Goal: Contribute content: Contribute content

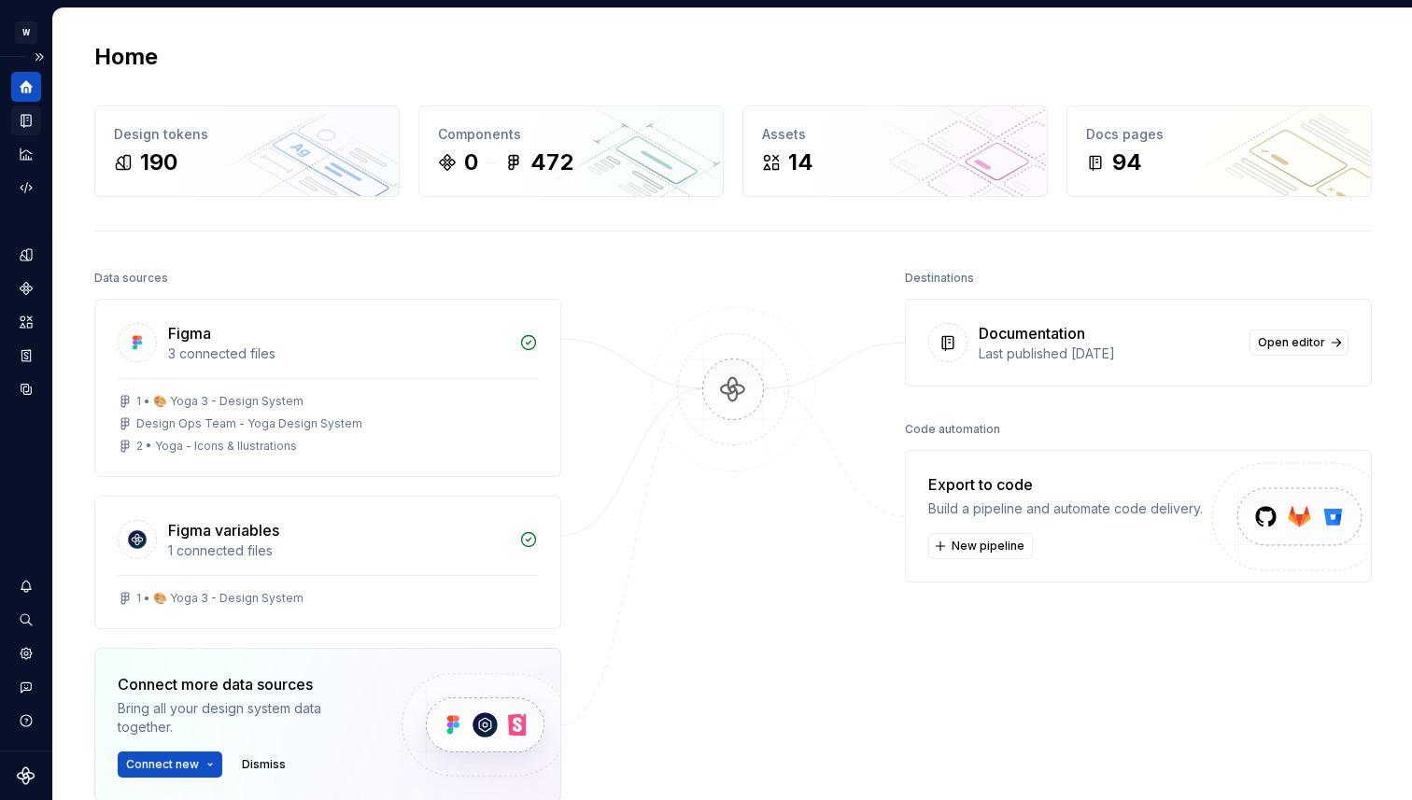
click at [29, 120] on icon "Documentation" at bounding box center [27, 121] width 7 height 10
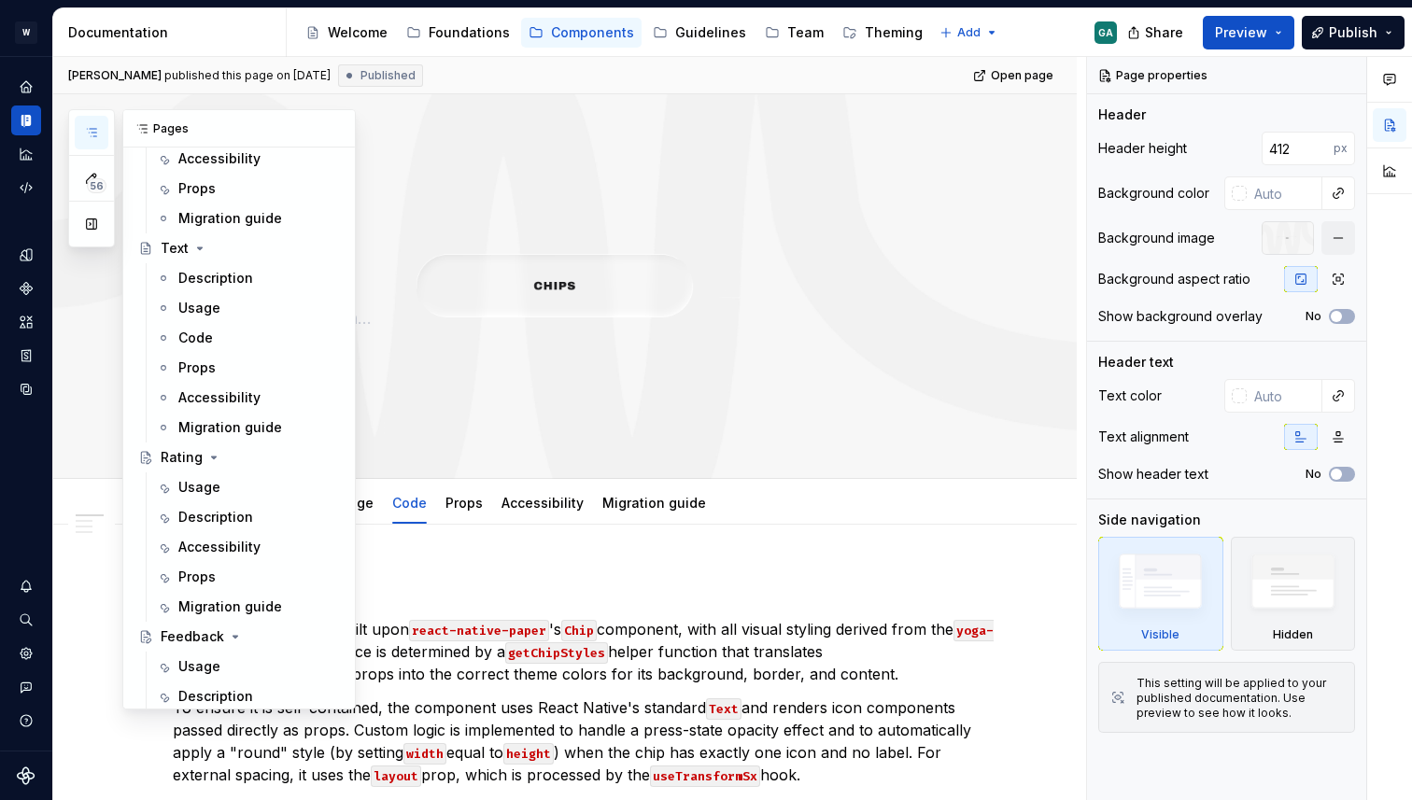
scroll to position [1719, 0]
click at [215, 365] on div "Props" at bounding box center [259, 367] width 162 height 26
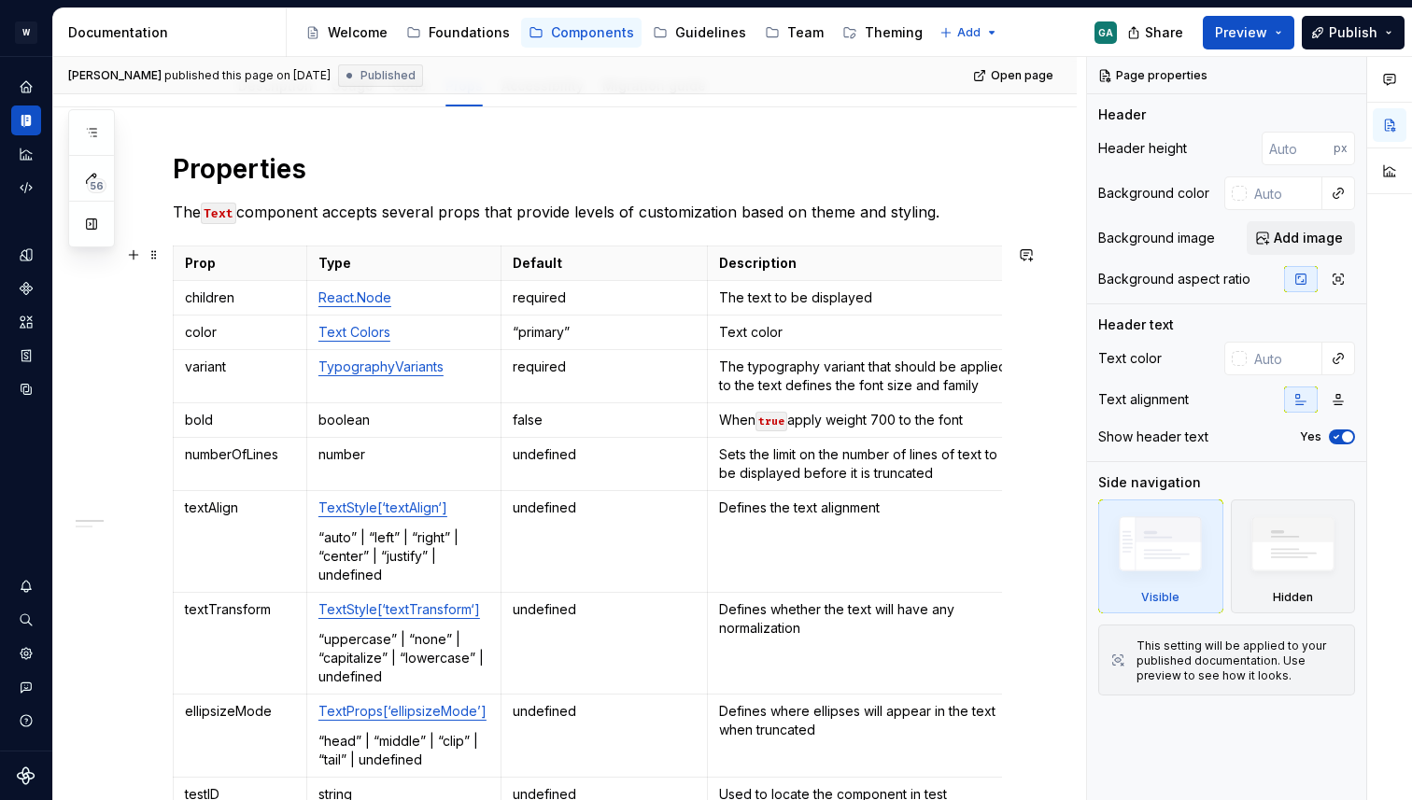
scroll to position [218, 0]
click at [1232, 30] on span "Preview" at bounding box center [1241, 32] width 52 height 19
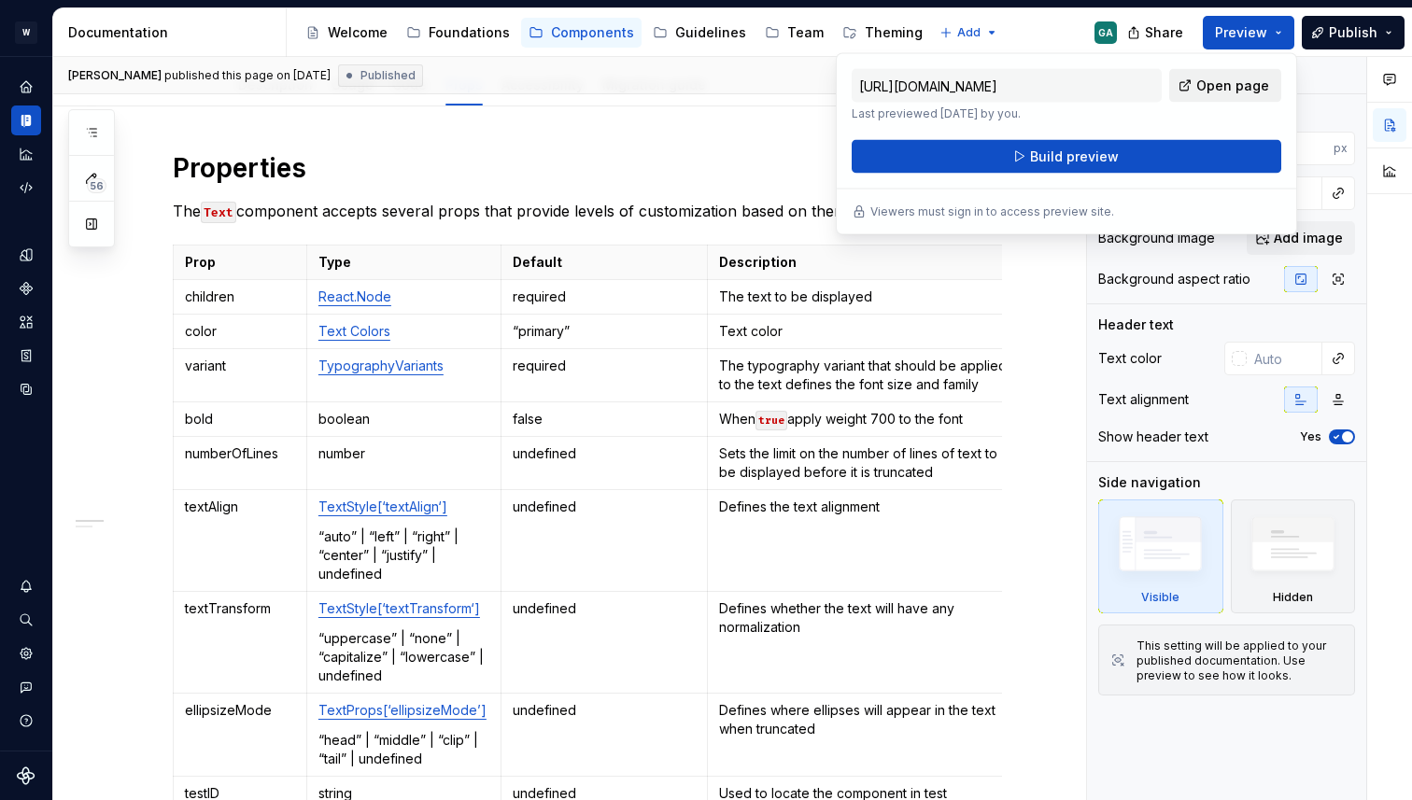
click at [1208, 89] on span "Open page" at bounding box center [1232, 86] width 73 height 19
click at [363, 35] on div "Welcome" at bounding box center [358, 32] width 60 height 19
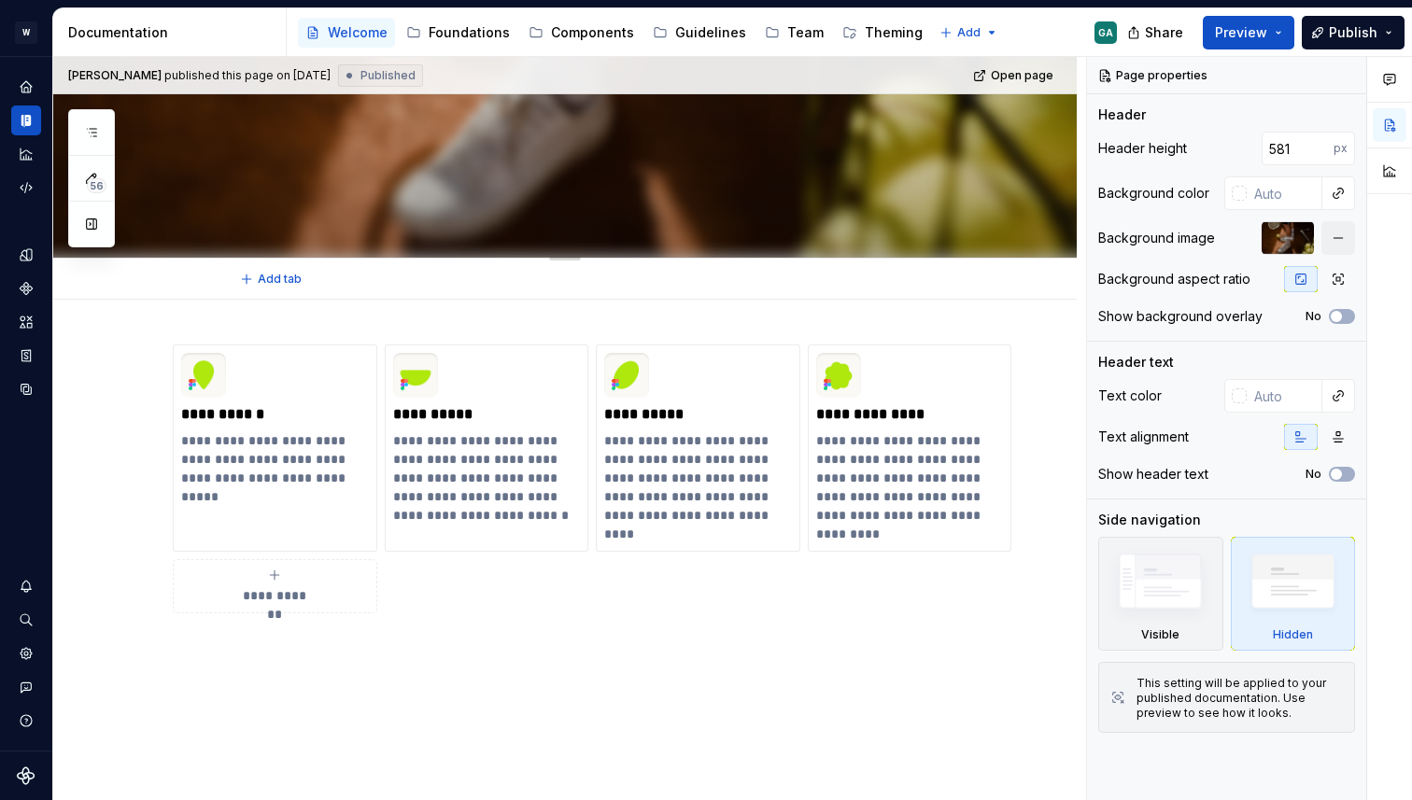
scroll to position [453, 0]
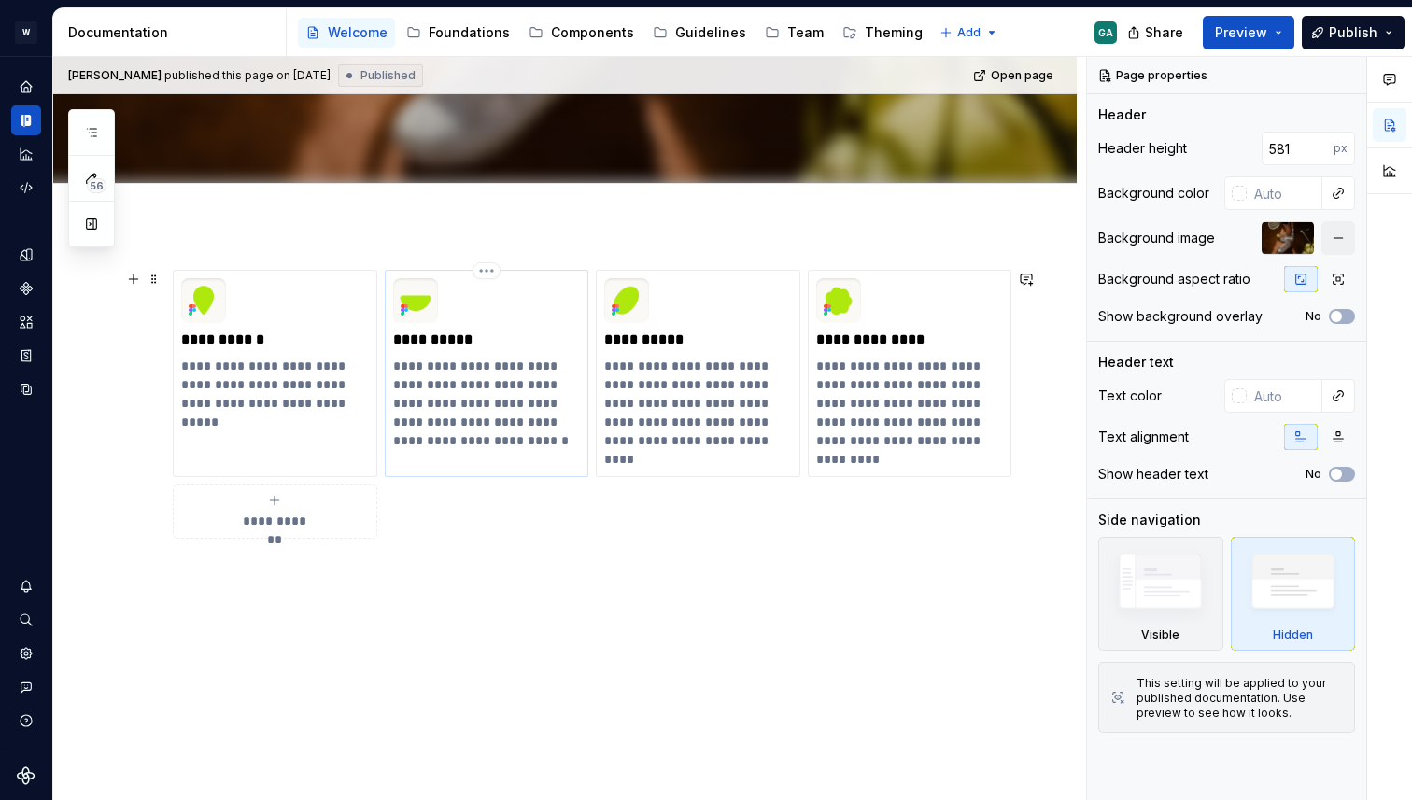
click at [421, 310] on img at bounding box center [415, 300] width 45 height 45
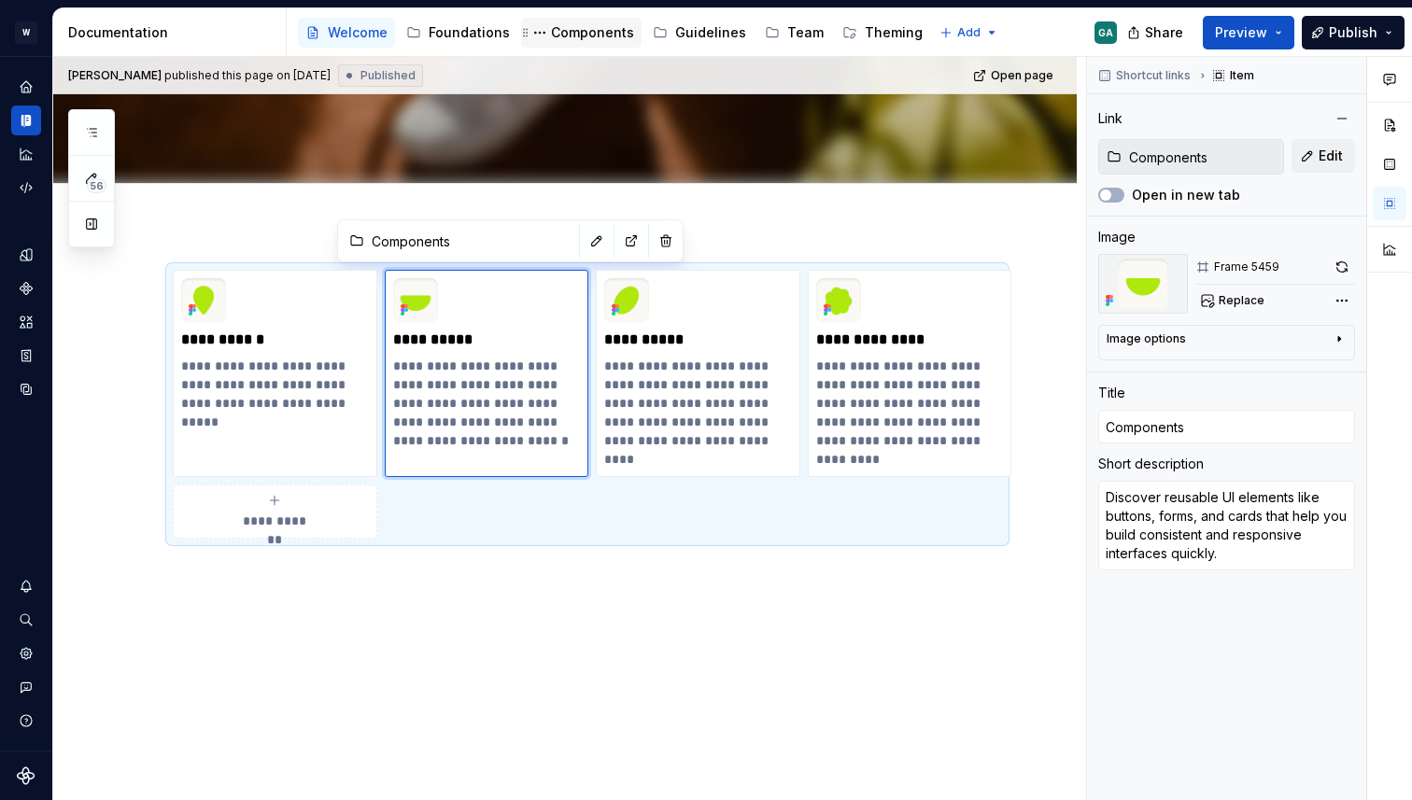
click at [570, 35] on div "Components" at bounding box center [592, 32] width 83 height 19
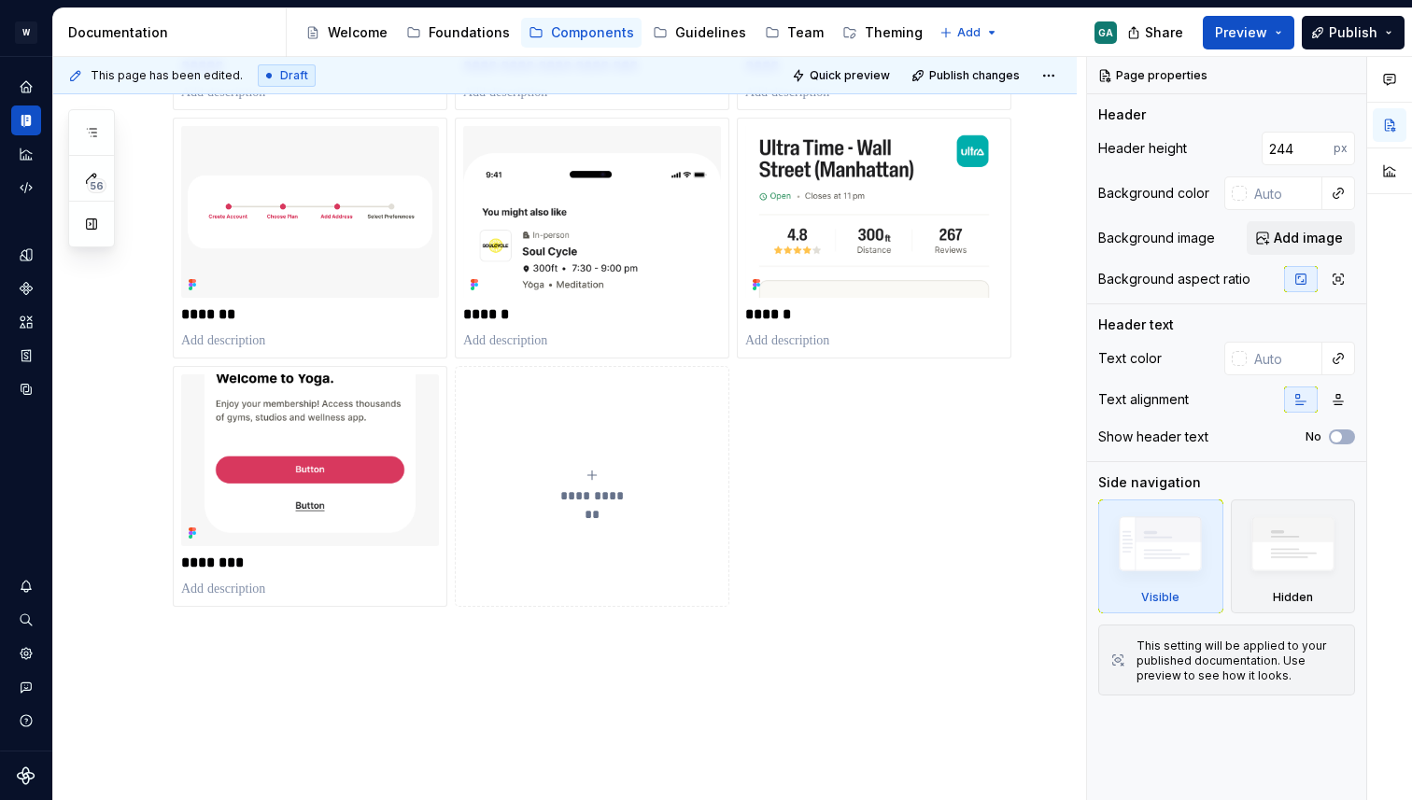
scroll to position [801, 0]
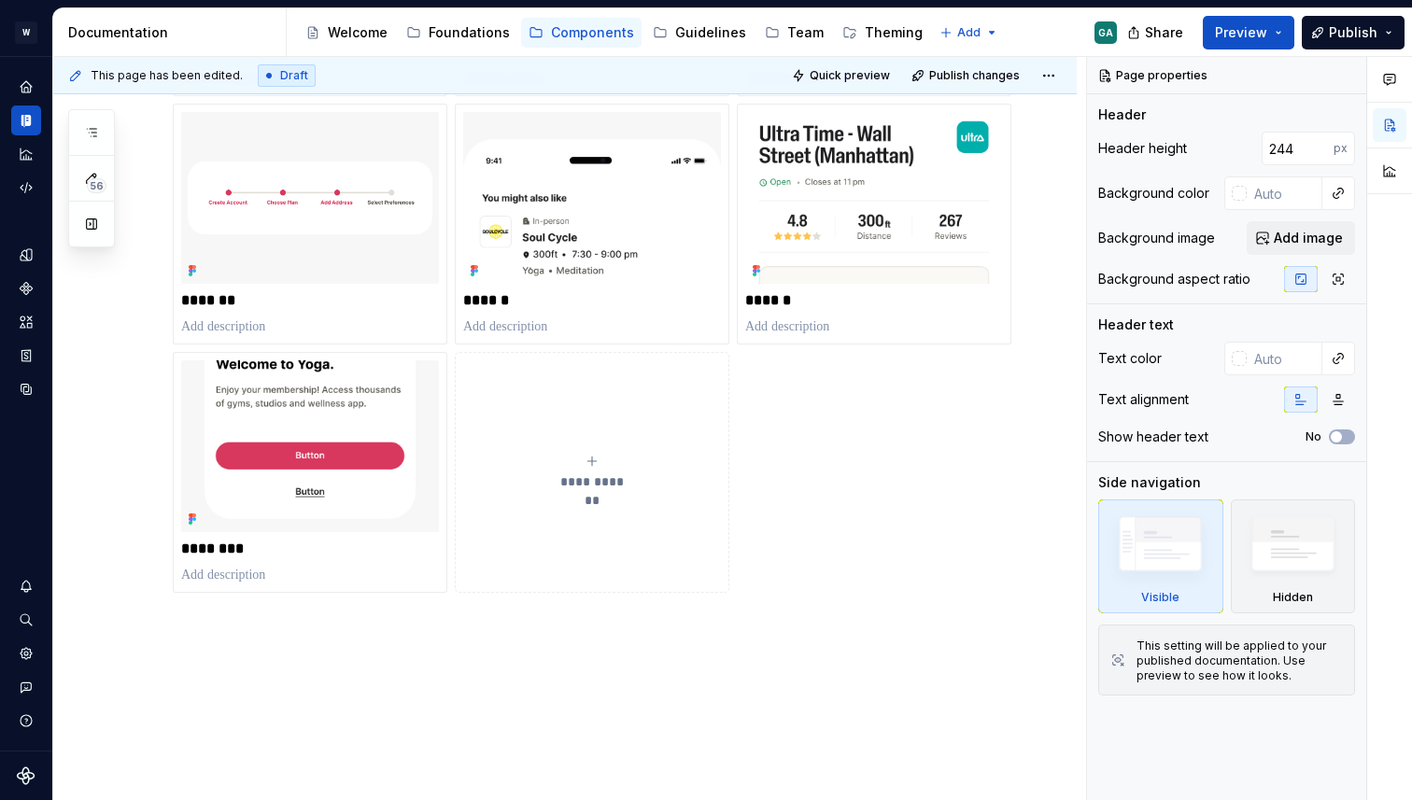
click at [587, 459] on icon "submit" at bounding box center [591, 461] width 15 height 15
type textarea "*"
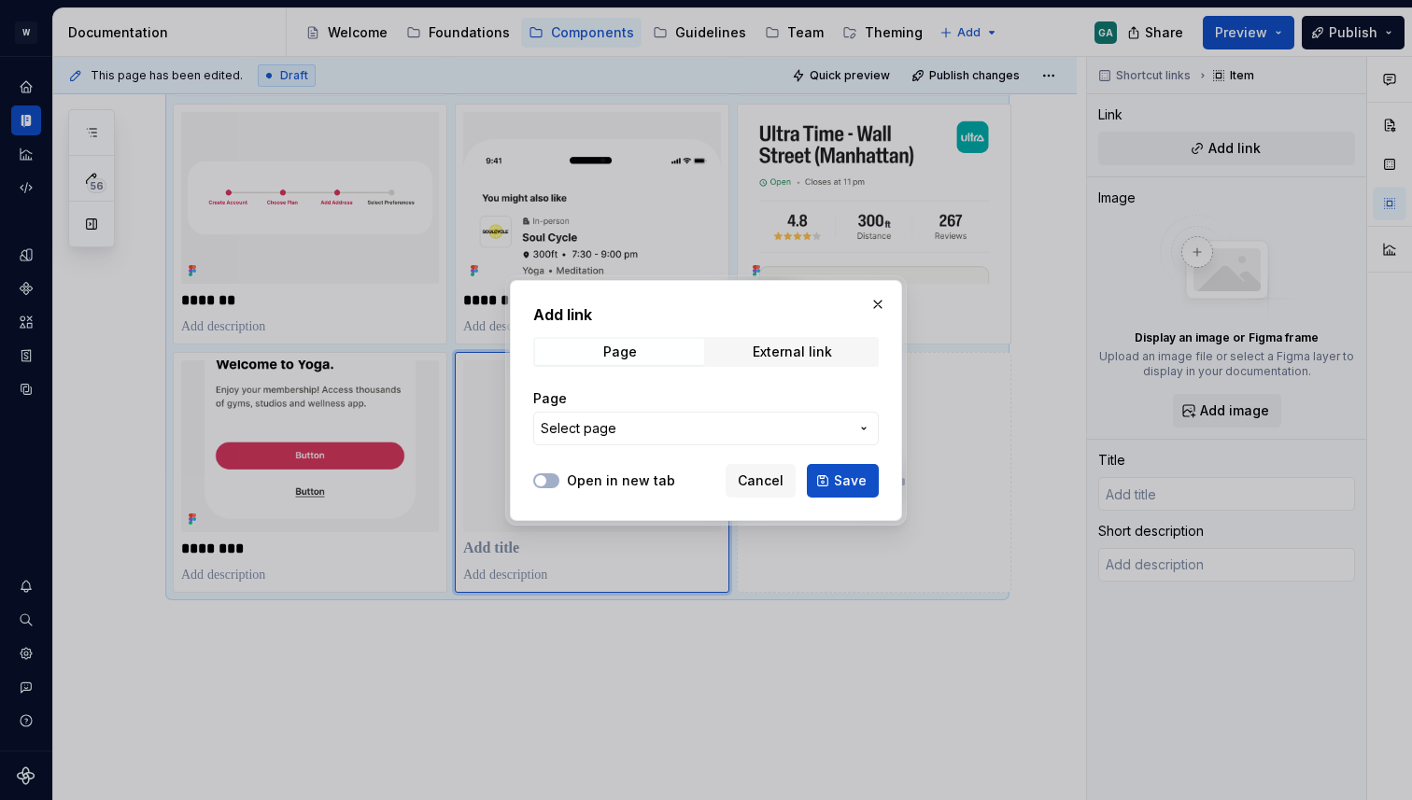
click at [633, 435] on span "Select page" at bounding box center [695, 428] width 308 height 19
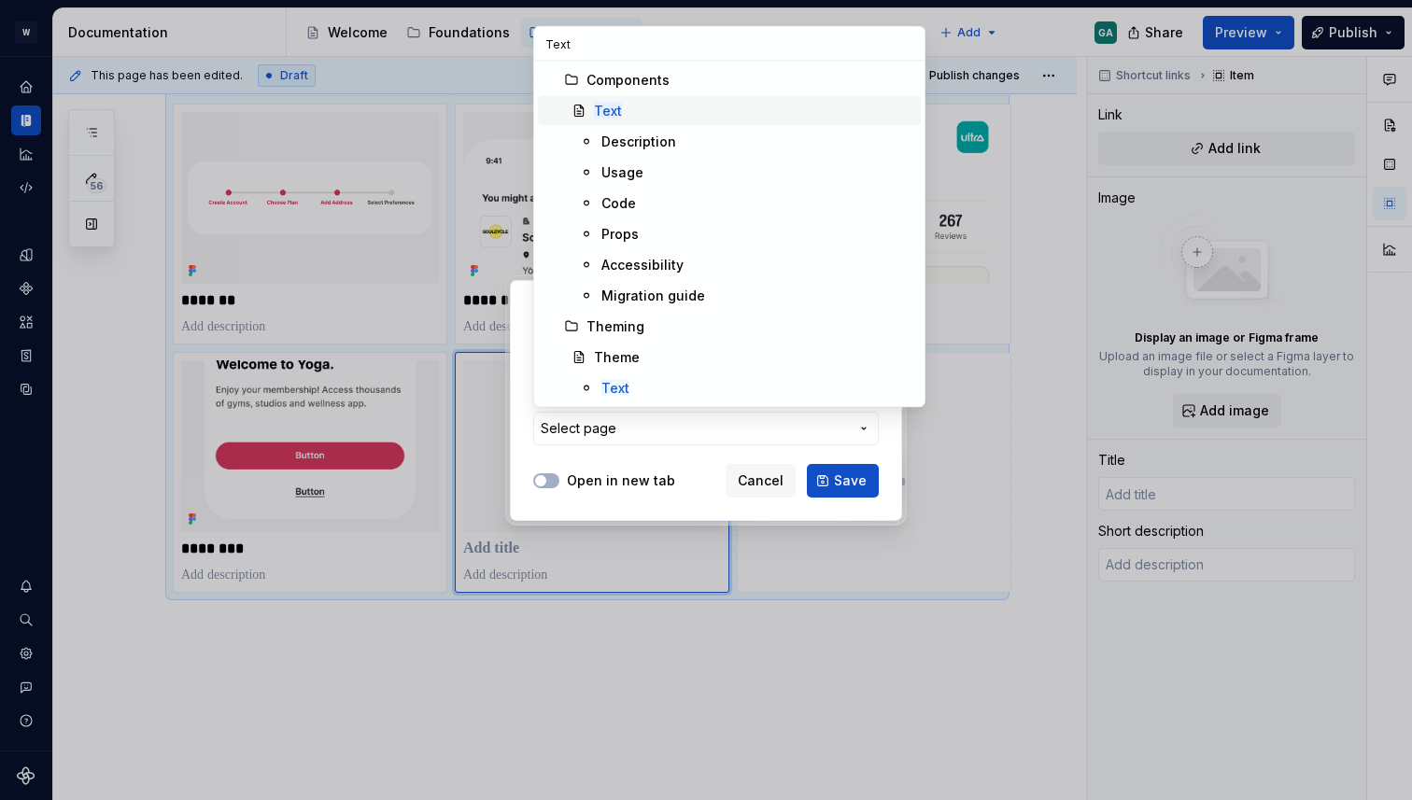
type input "Text"
click at [663, 110] on div "Text" at bounding box center [753, 111] width 319 height 19
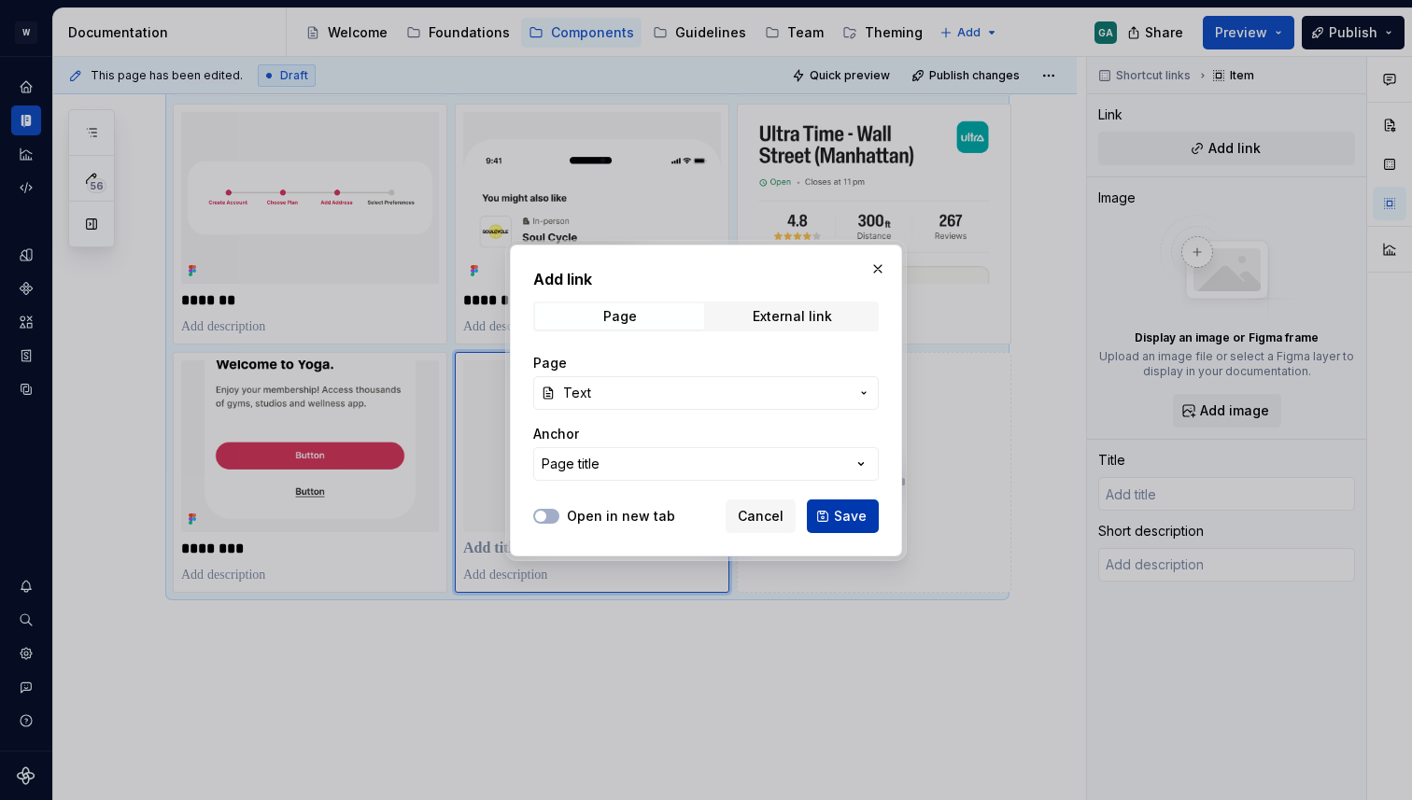
click at [860, 520] on span "Save" at bounding box center [850, 516] width 33 height 19
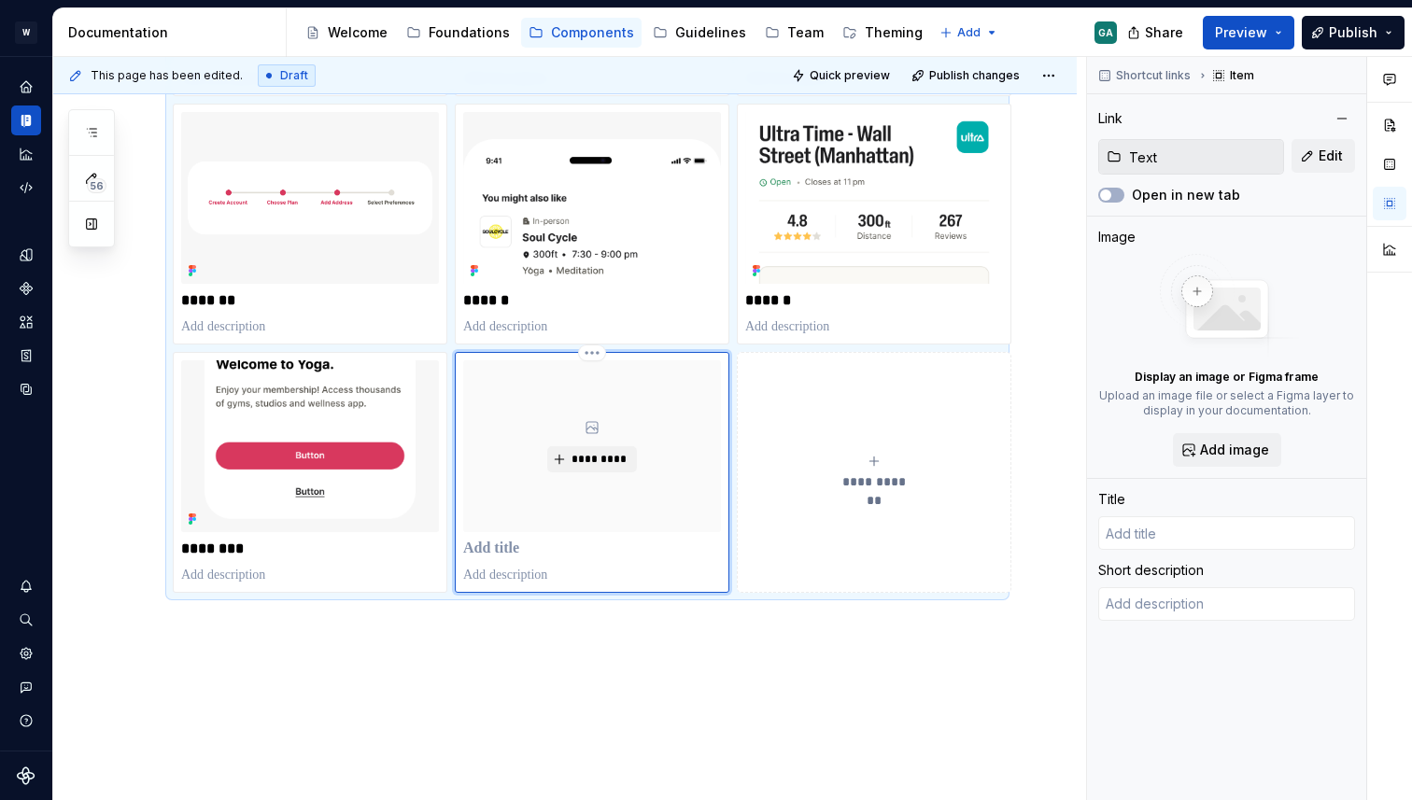
type textarea "*"
type input "Text"
click at [613, 458] on span "*********" at bounding box center [598, 459] width 57 height 15
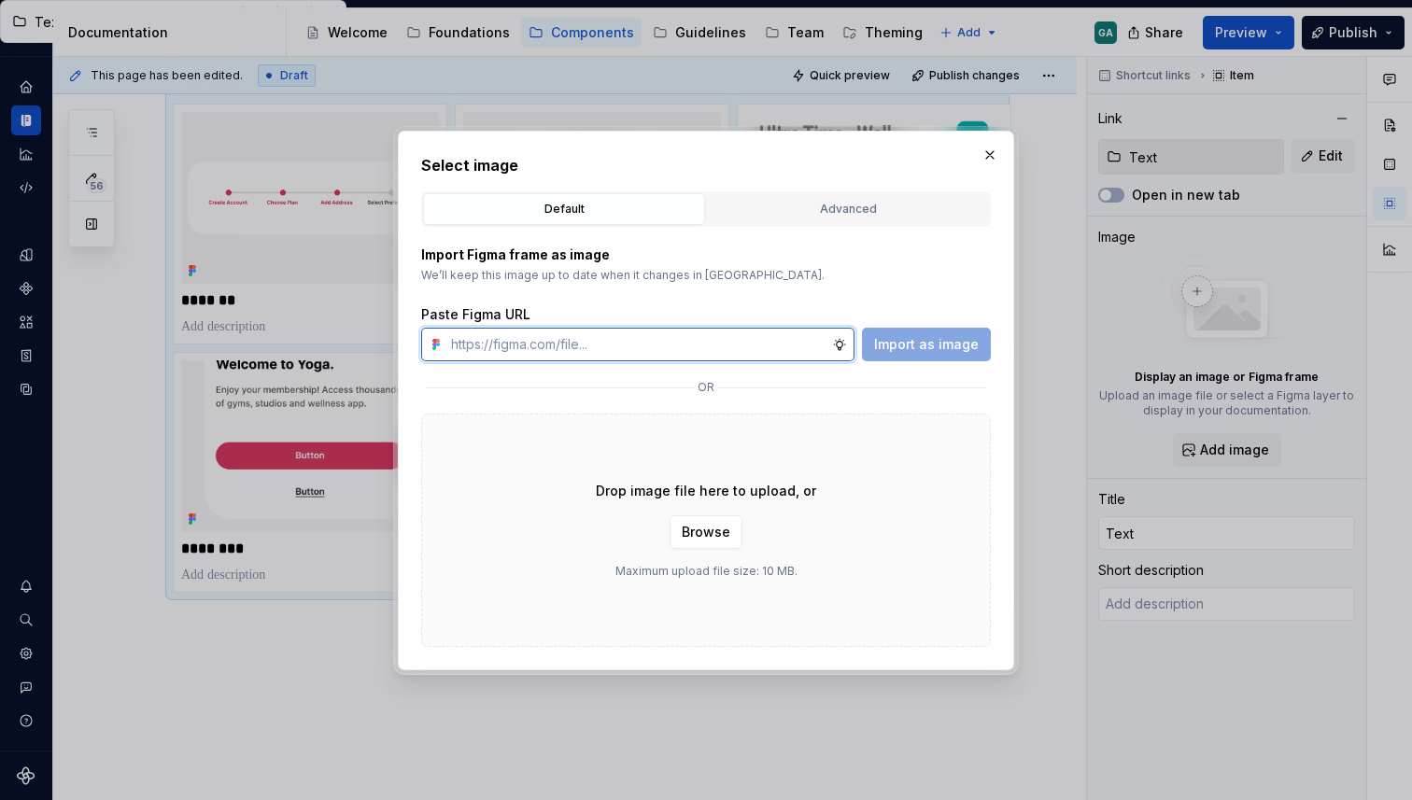
type textarea "*"
paste input "[URL][DOMAIN_NAME]"
type input "[URL][DOMAIN_NAME]"
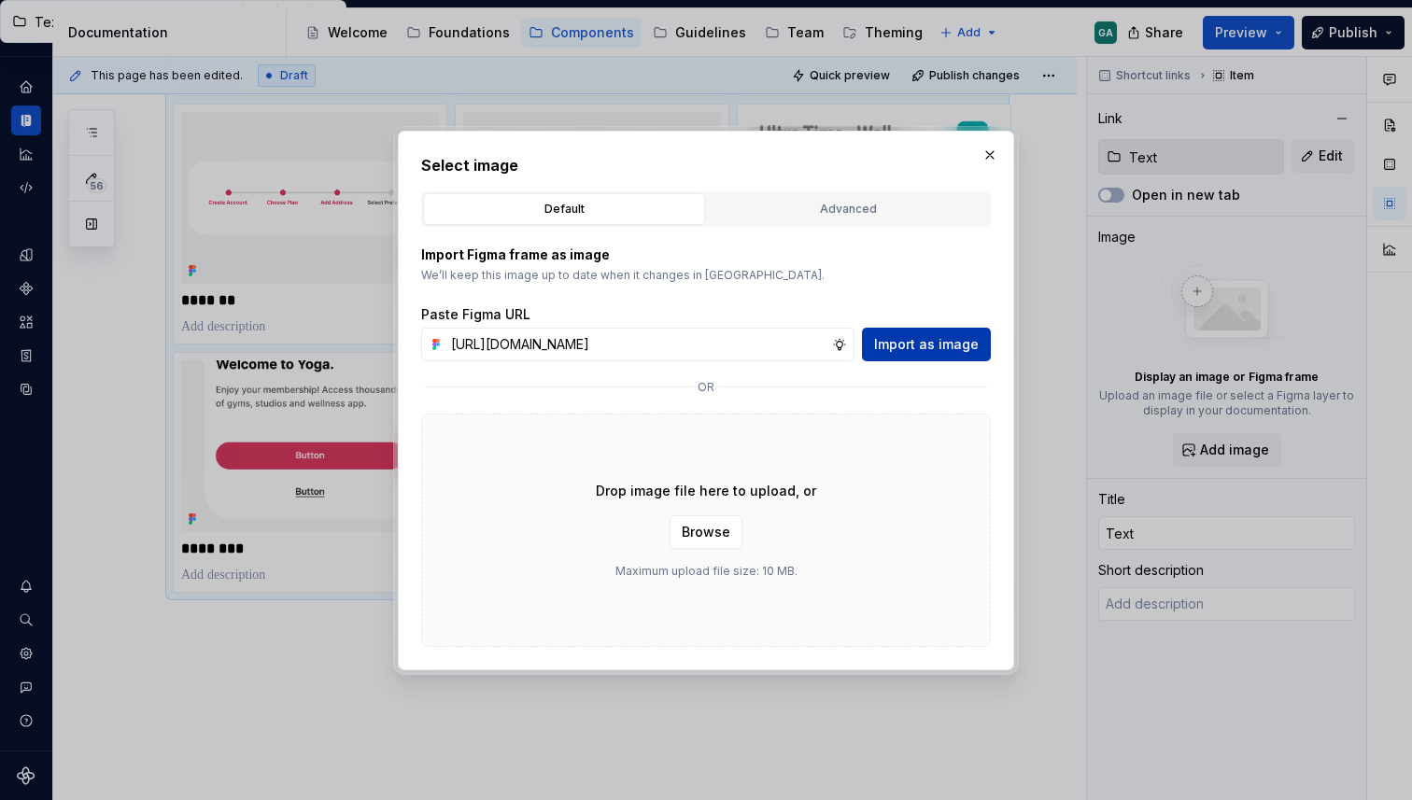
scroll to position [0, 0]
click at [920, 338] on span "Import as image" at bounding box center [926, 344] width 105 height 19
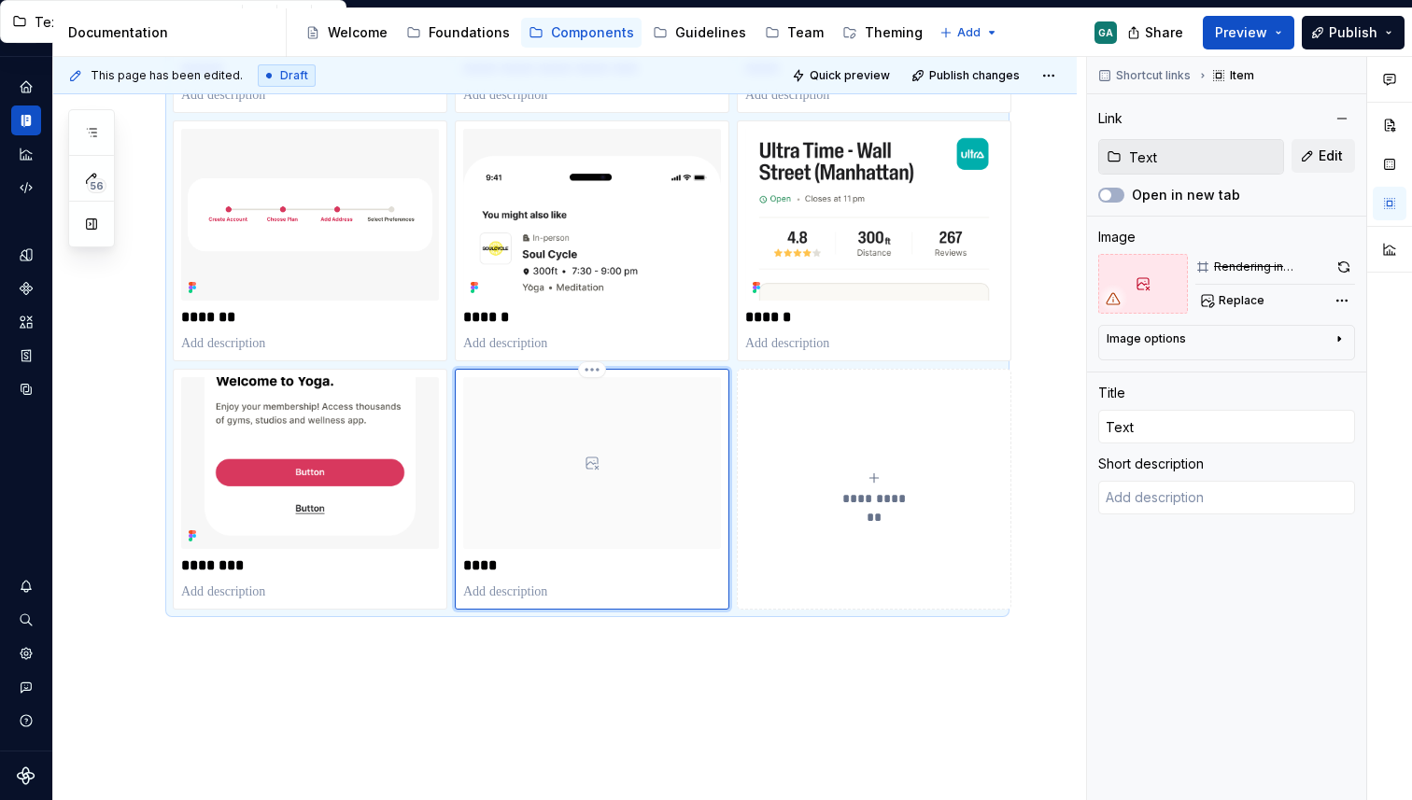
scroll to position [855, 0]
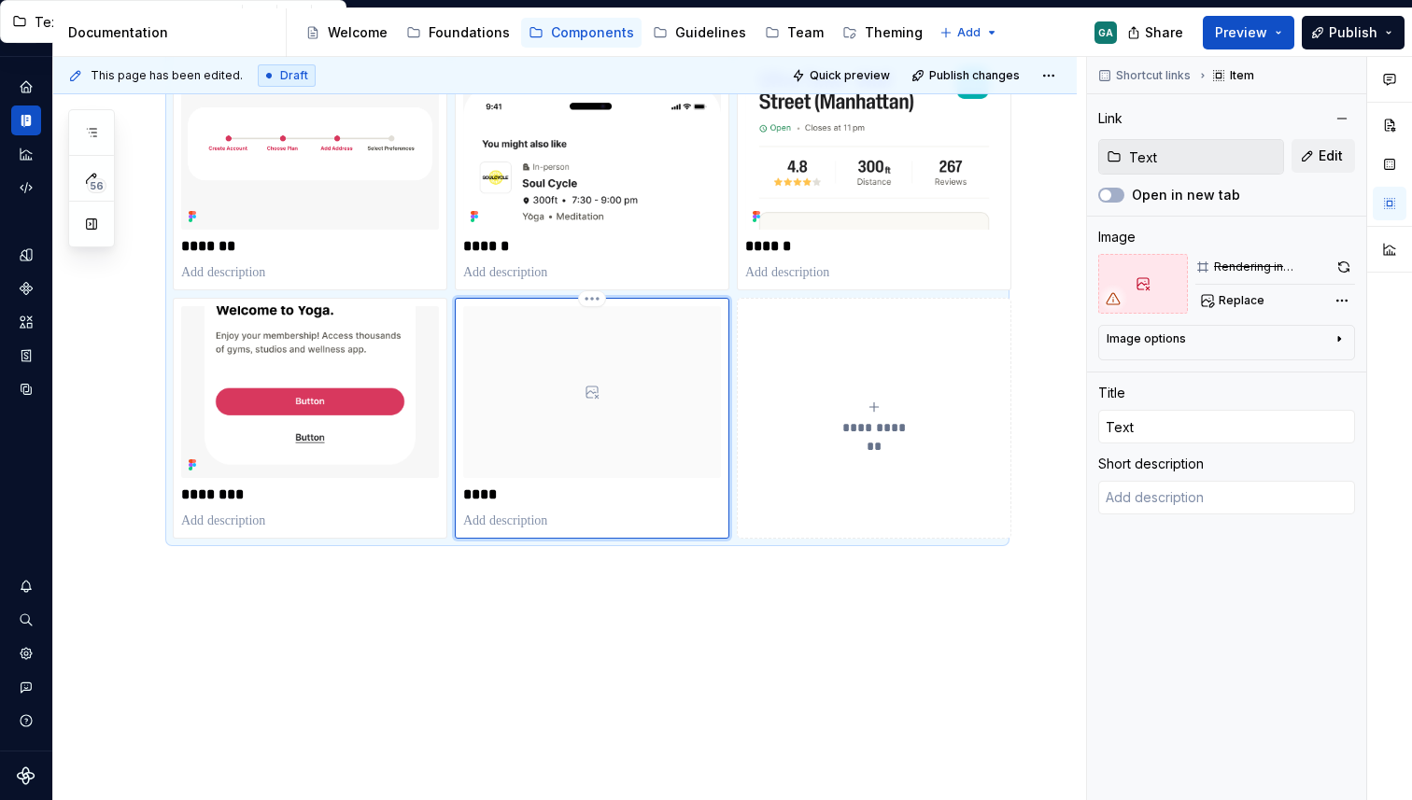
click at [578, 401] on div at bounding box center [592, 392] width 258 height 172
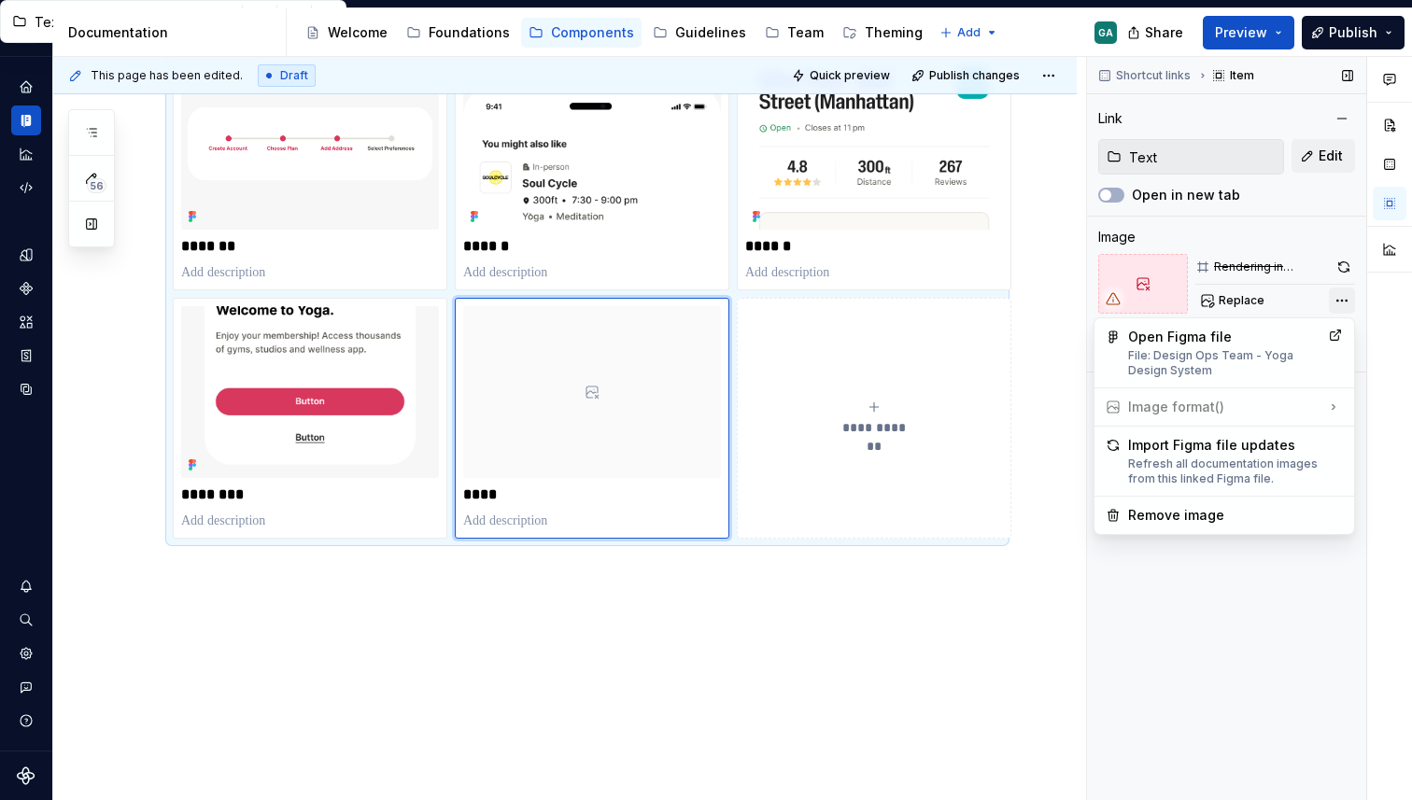
click at [1334, 308] on div "Comments Open comments No comments yet Select ‘Comment’ from the block context …" at bounding box center [1249, 429] width 325 height 744
click at [1251, 312] on div "Comments Open comments No comments yet Select ‘Comment’ from the block context …" at bounding box center [1249, 429] width 325 height 744
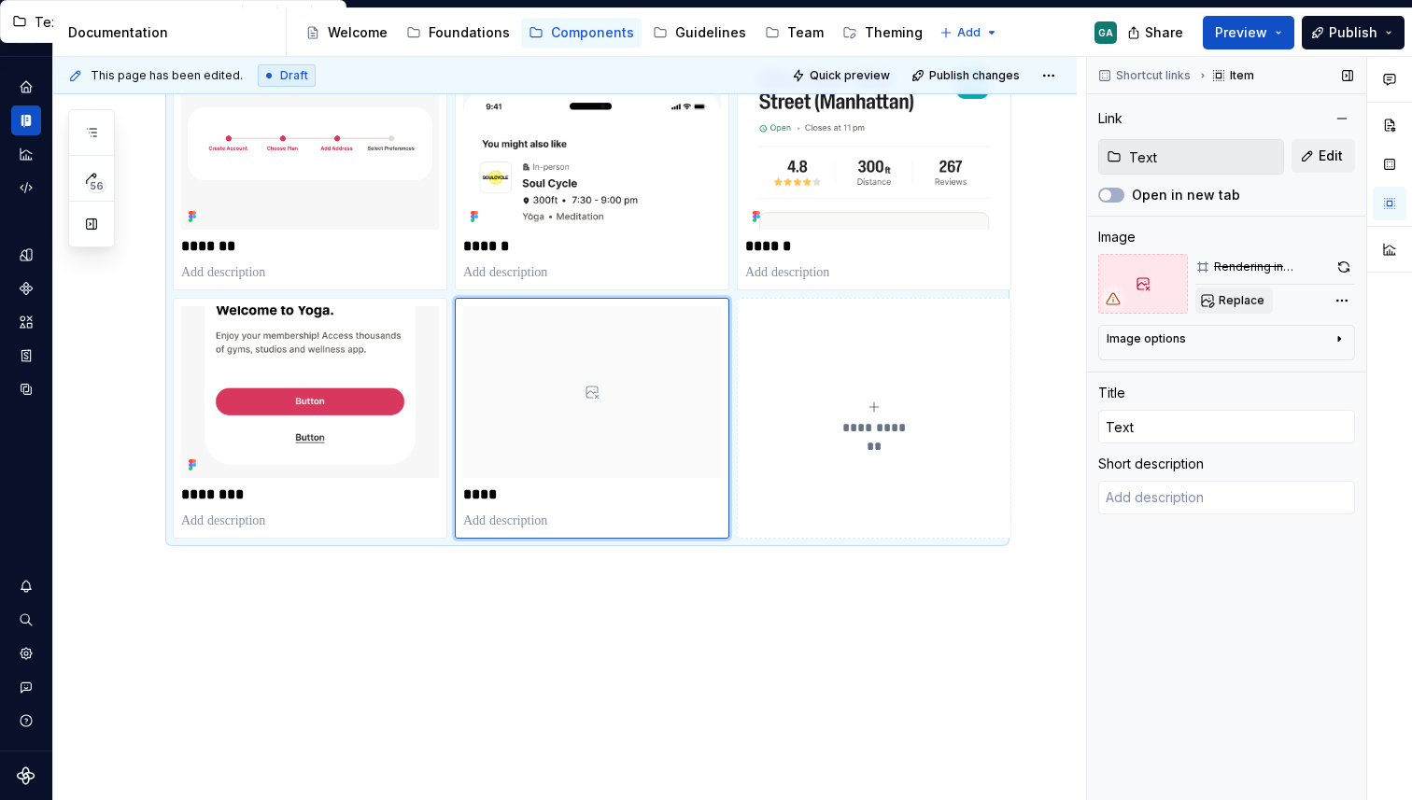
click at [1236, 305] on span "Replace" at bounding box center [1241, 300] width 46 height 15
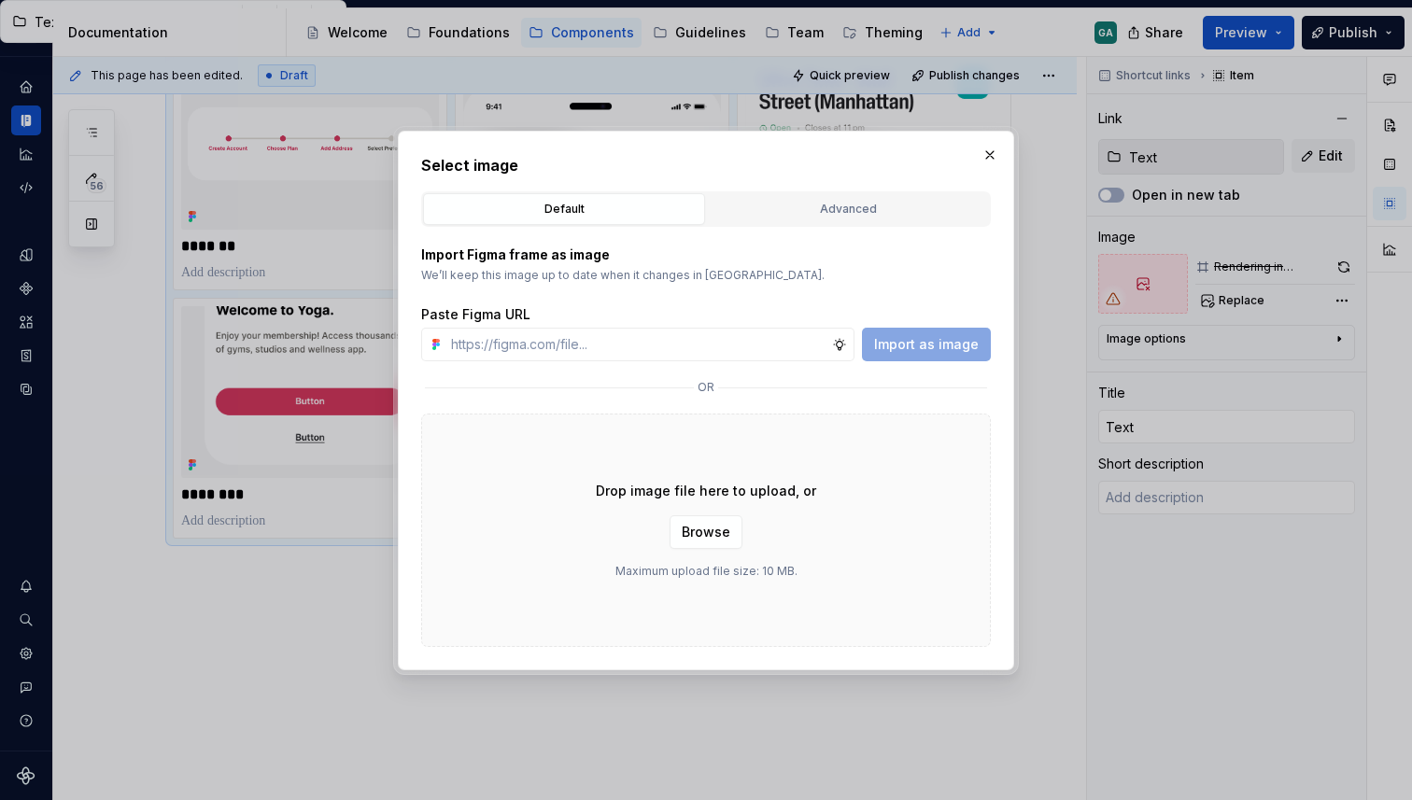
type textarea "*"
type input "[URL][DOMAIN_NAME]"
type textarea "*"
type input "[URL][DOMAIN_NAME]"
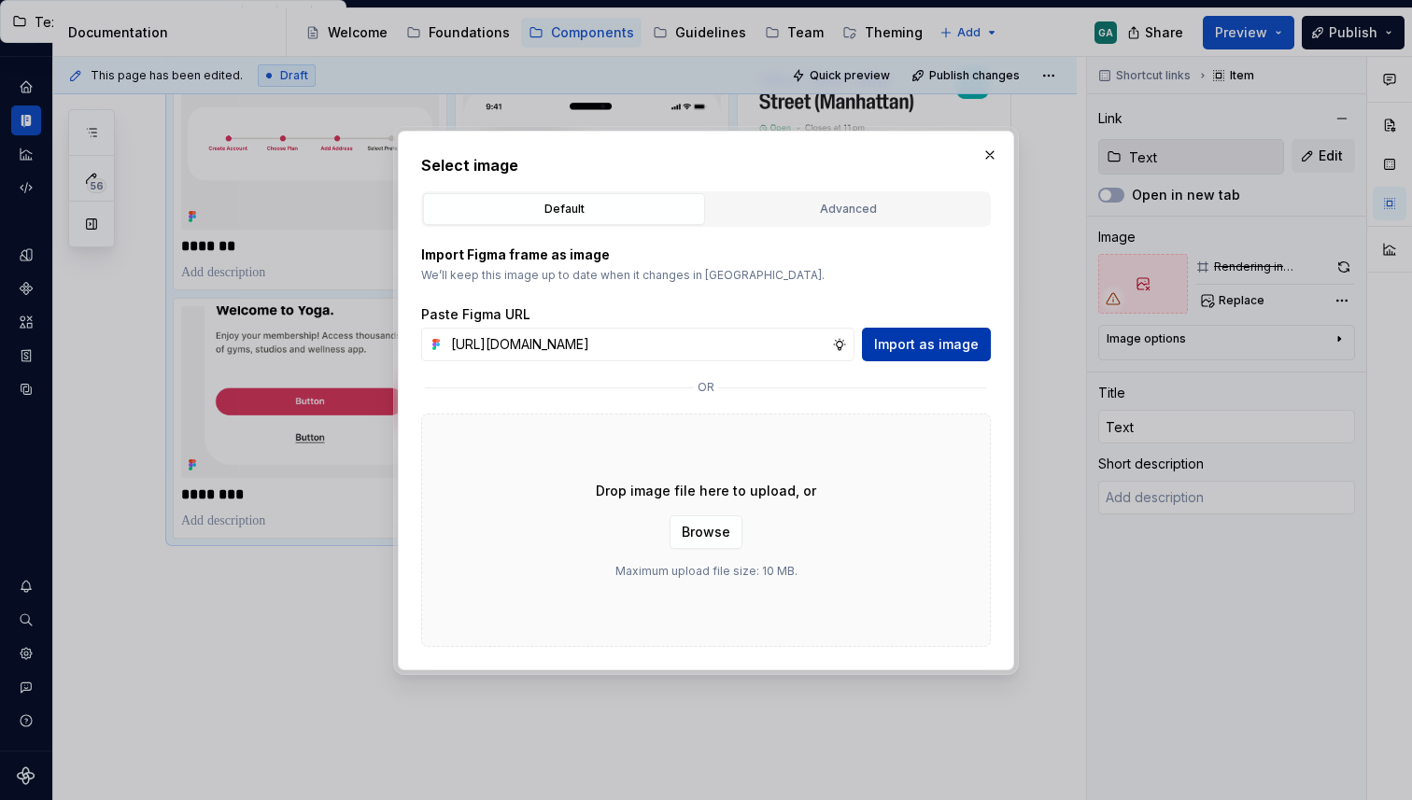
scroll to position [0, 0]
click at [902, 350] on span "Import as image" at bounding box center [926, 344] width 105 height 19
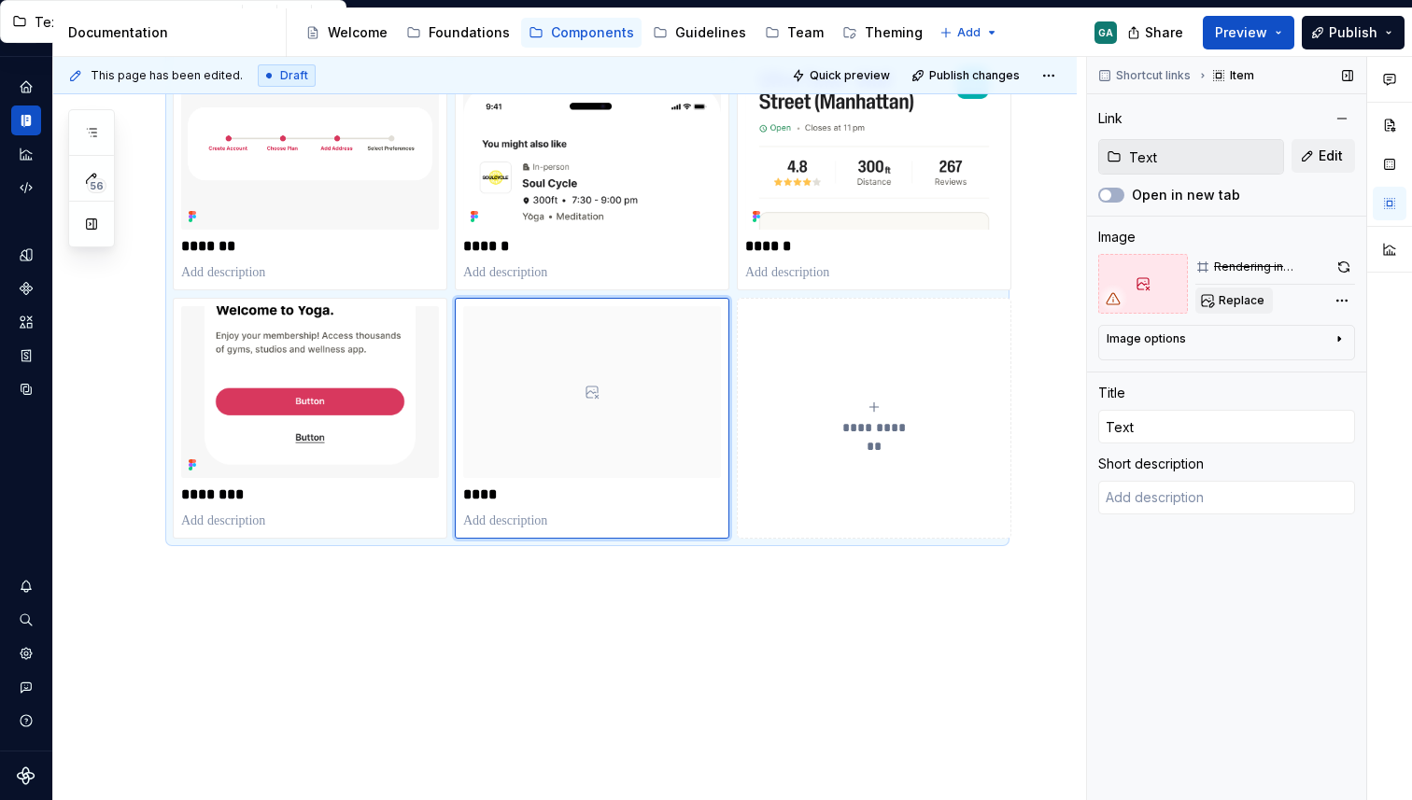
click at [1255, 306] on span "Replace" at bounding box center [1241, 300] width 46 height 15
type textarea "*"
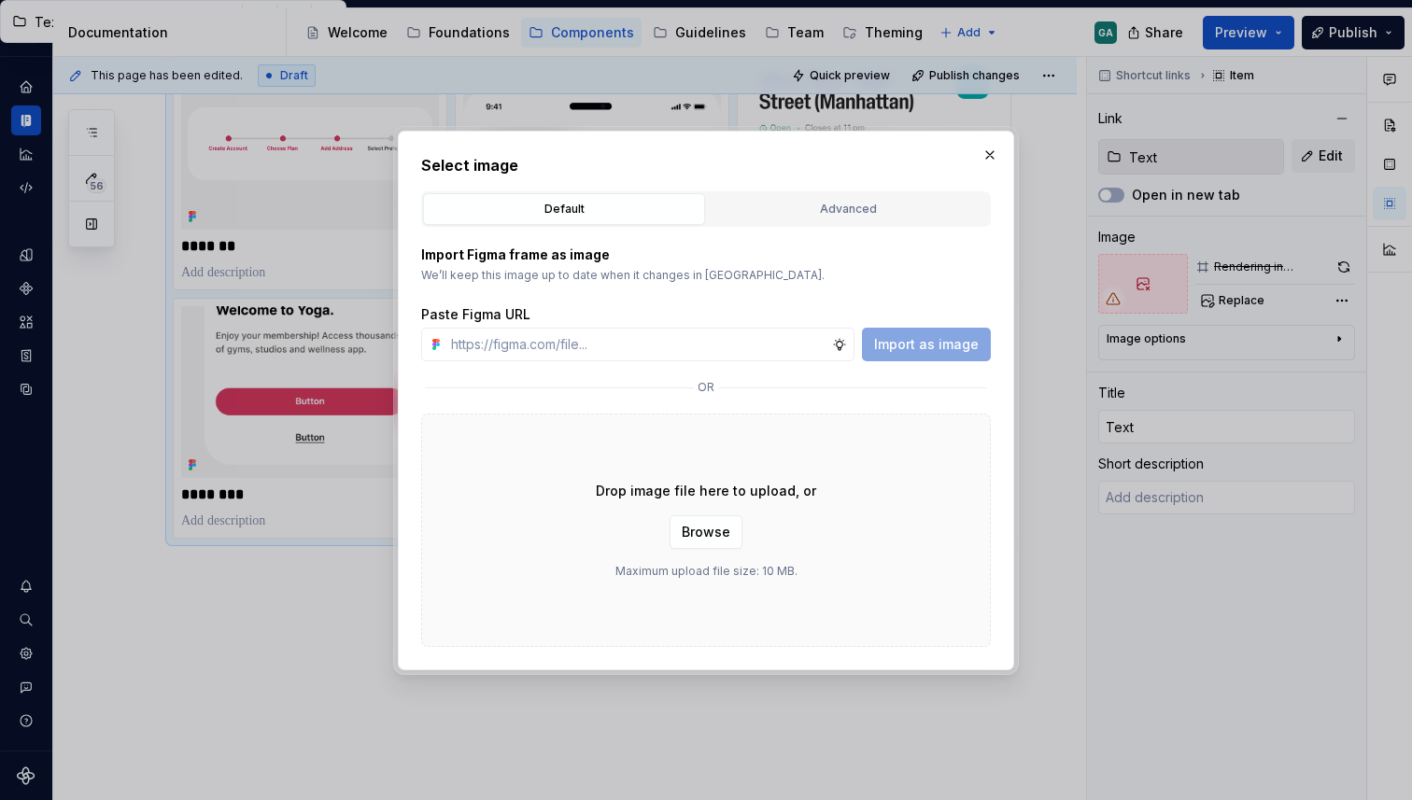
click at [746, 490] on p "Drop image file here to upload, or" at bounding box center [706, 491] width 220 height 19
click at [705, 354] on input "text" at bounding box center [638, 345] width 388 height 34
paste input "[URL][DOMAIN_NAME]"
type input "[URL][DOMAIN_NAME]"
click at [821, 194] on button "Advanced" at bounding box center [848, 209] width 282 height 32
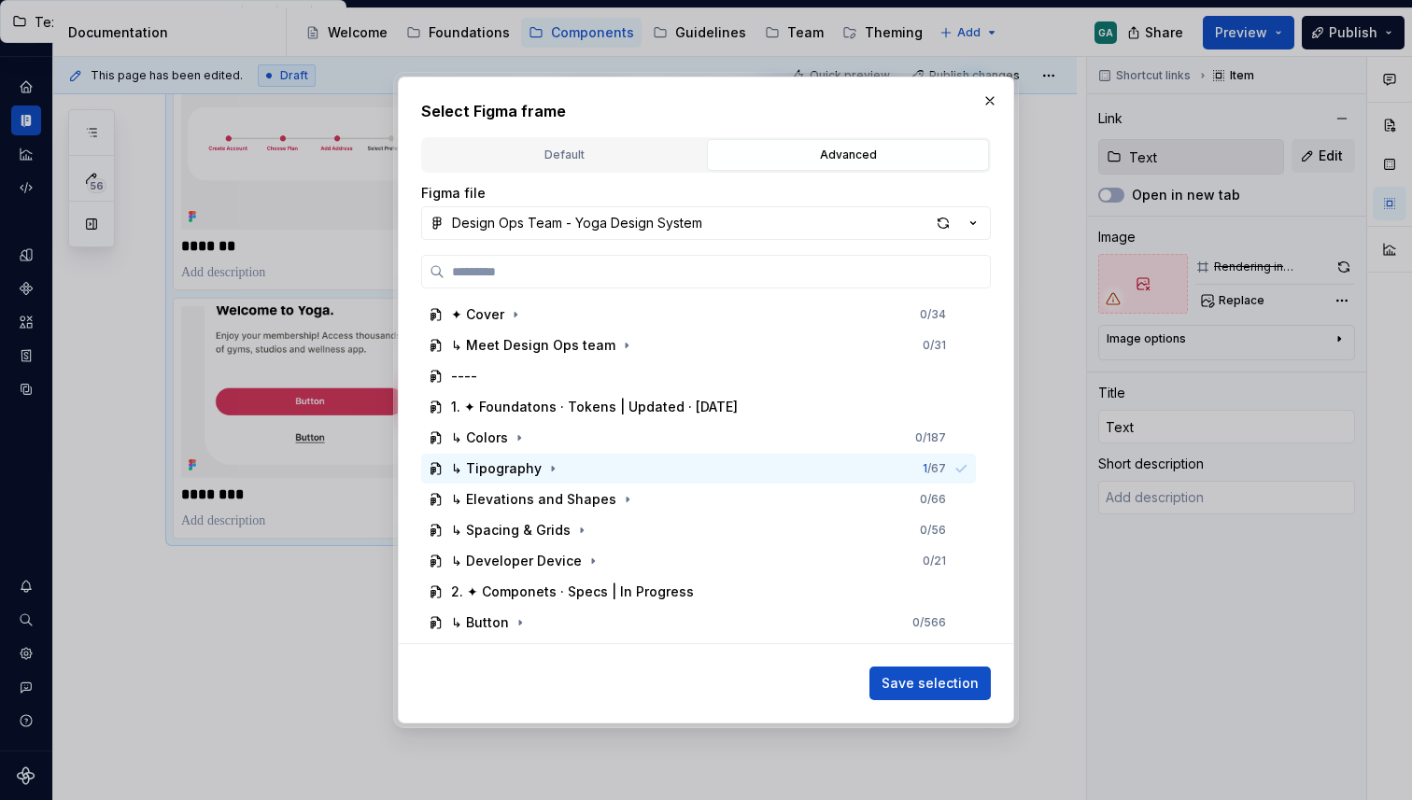
click at [616, 176] on div "Figma file Design Ops Team - Yoga Design System ✦ Cover 0 / 34 ↳ Meet Design Op…" at bounding box center [706, 437] width 570 height 528
click at [635, 148] on div "Default" at bounding box center [563, 155] width 269 height 19
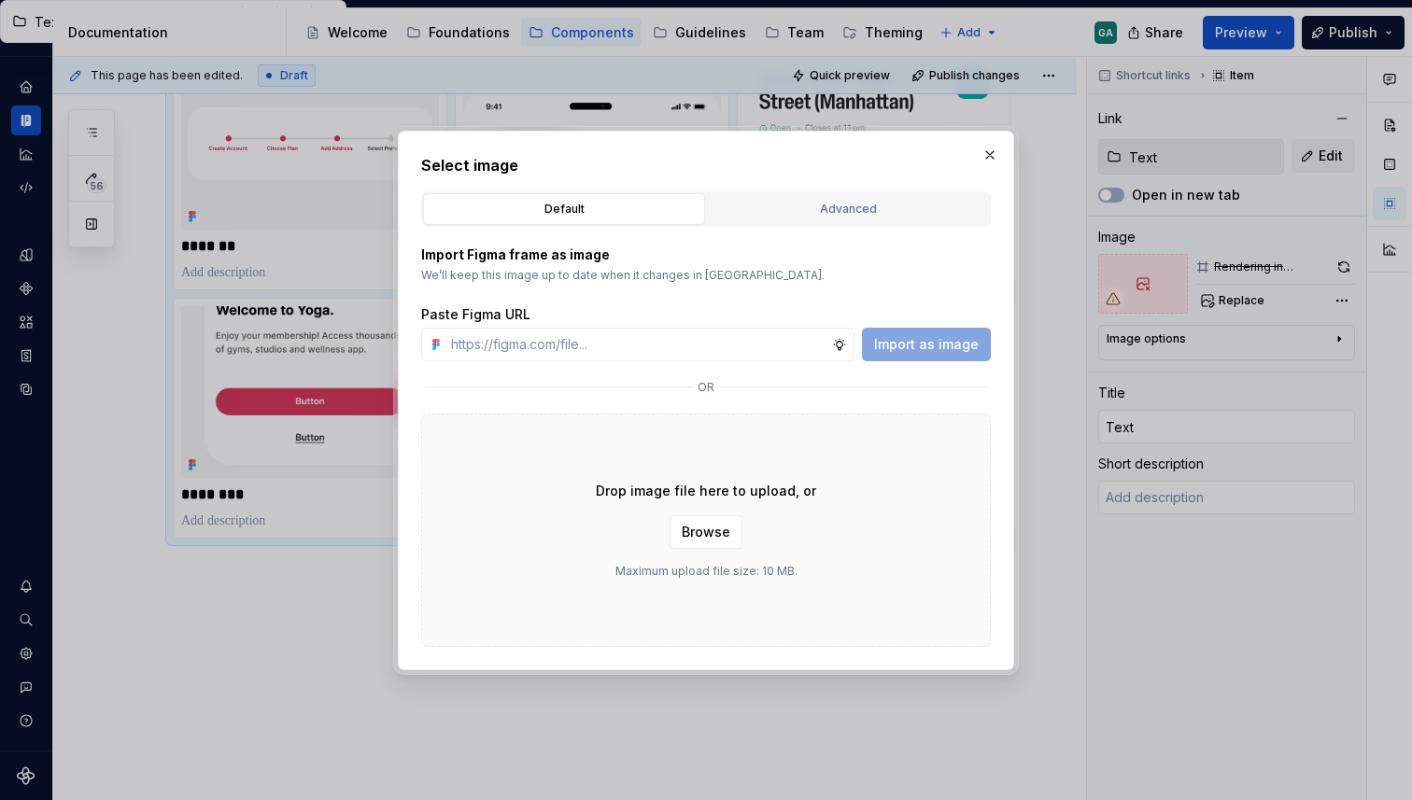
type textarea "*"
click at [784, 472] on div "Drop image file here to upload, or Browse Maximum upload file size: 10 MB." at bounding box center [706, 530] width 570 height 233
click at [716, 537] on span "Browse" at bounding box center [706, 532] width 49 height 19
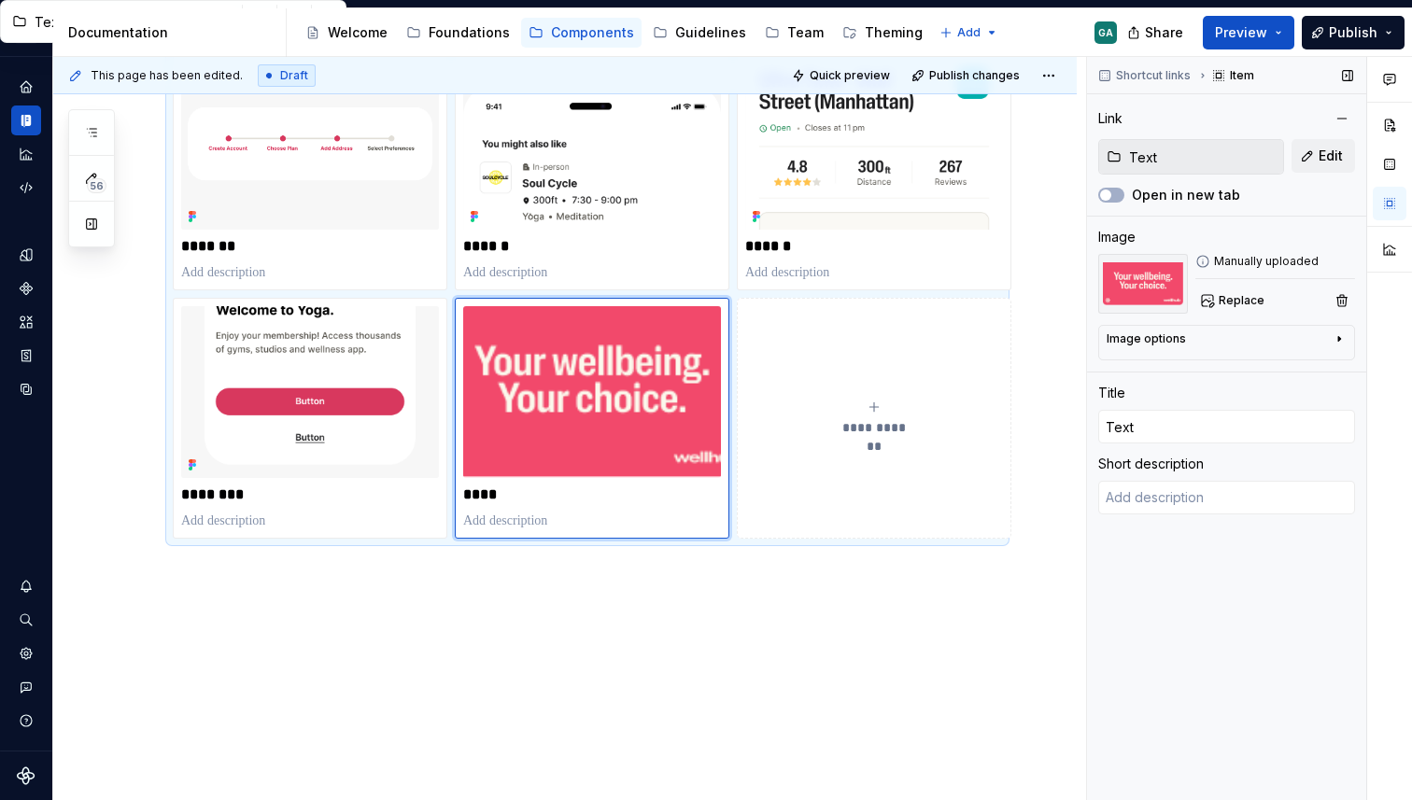
click at [1145, 288] on img at bounding box center [1143, 284] width 90 height 60
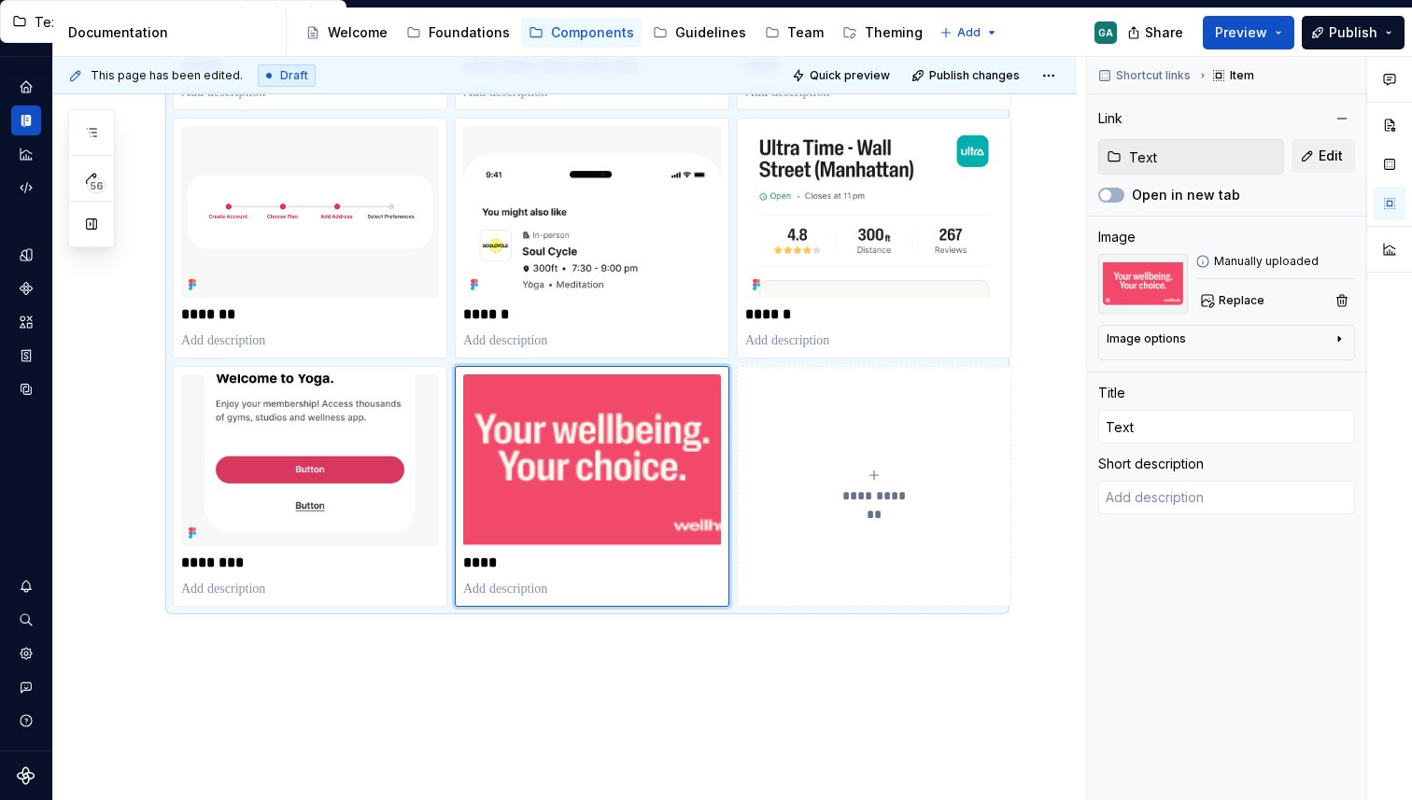
scroll to position [788, 0]
click at [979, 69] on span "Publish changes" at bounding box center [974, 75] width 91 height 15
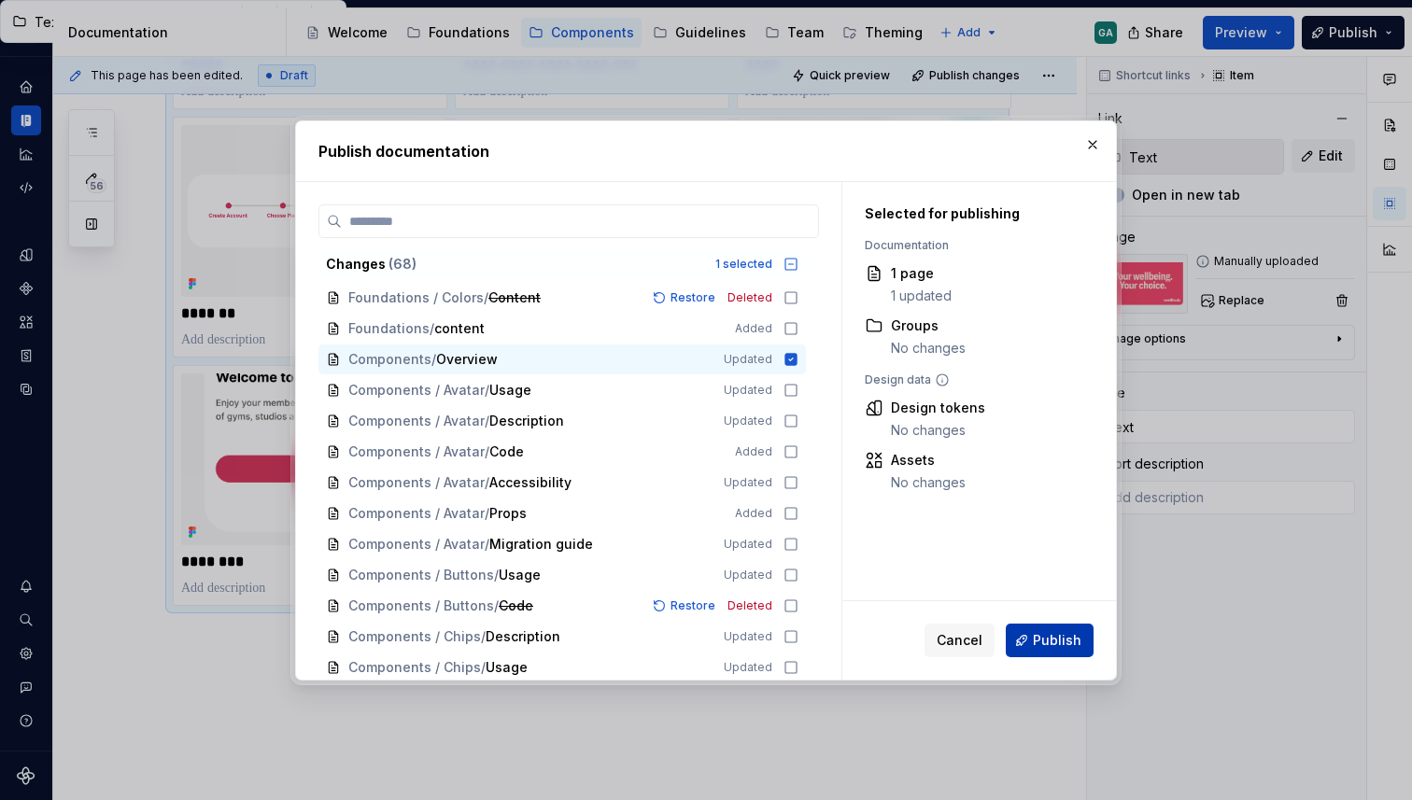
click at [1064, 648] on span "Publish" at bounding box center [1057, 640] width 49 height 19
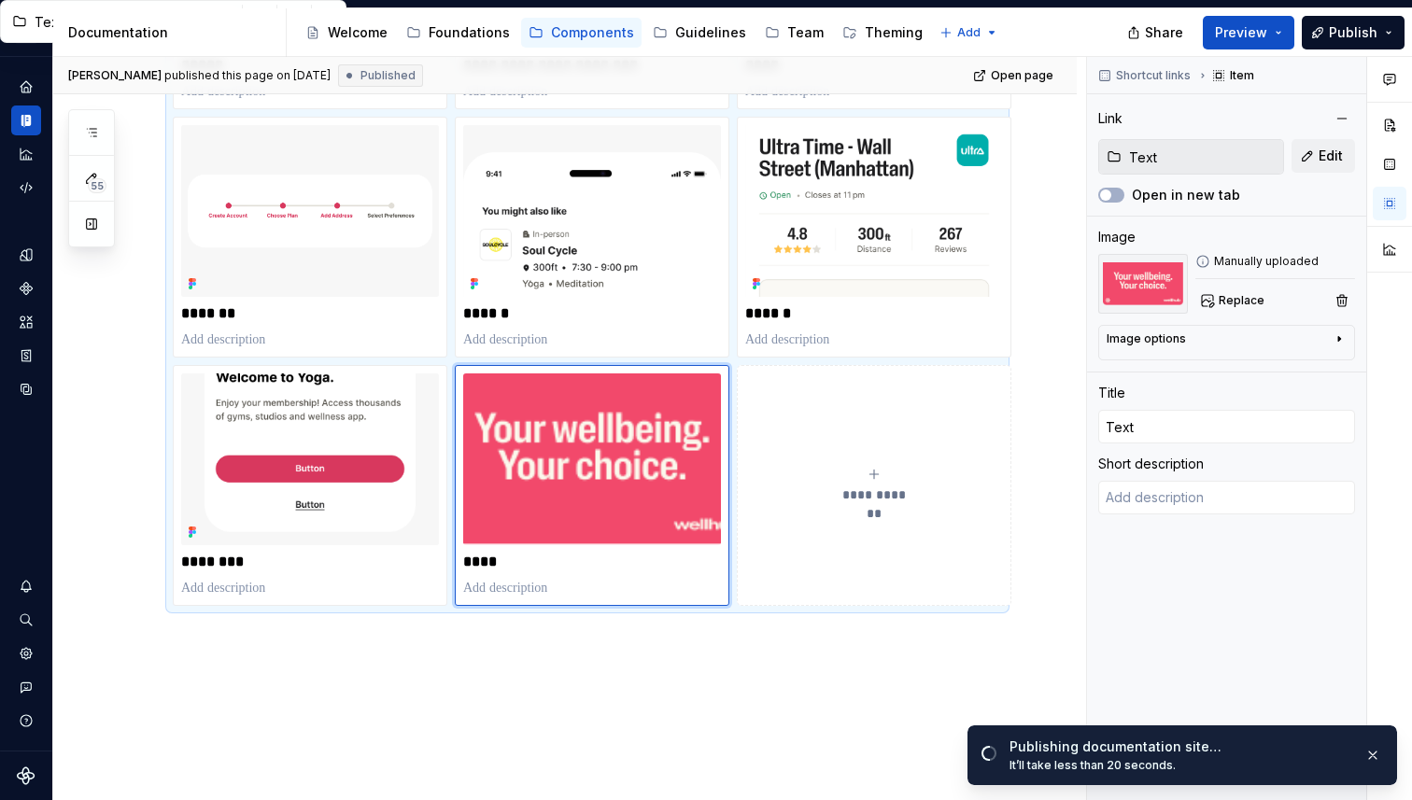
type textarea "*"
